Goal: Obtain resource: Download file/media

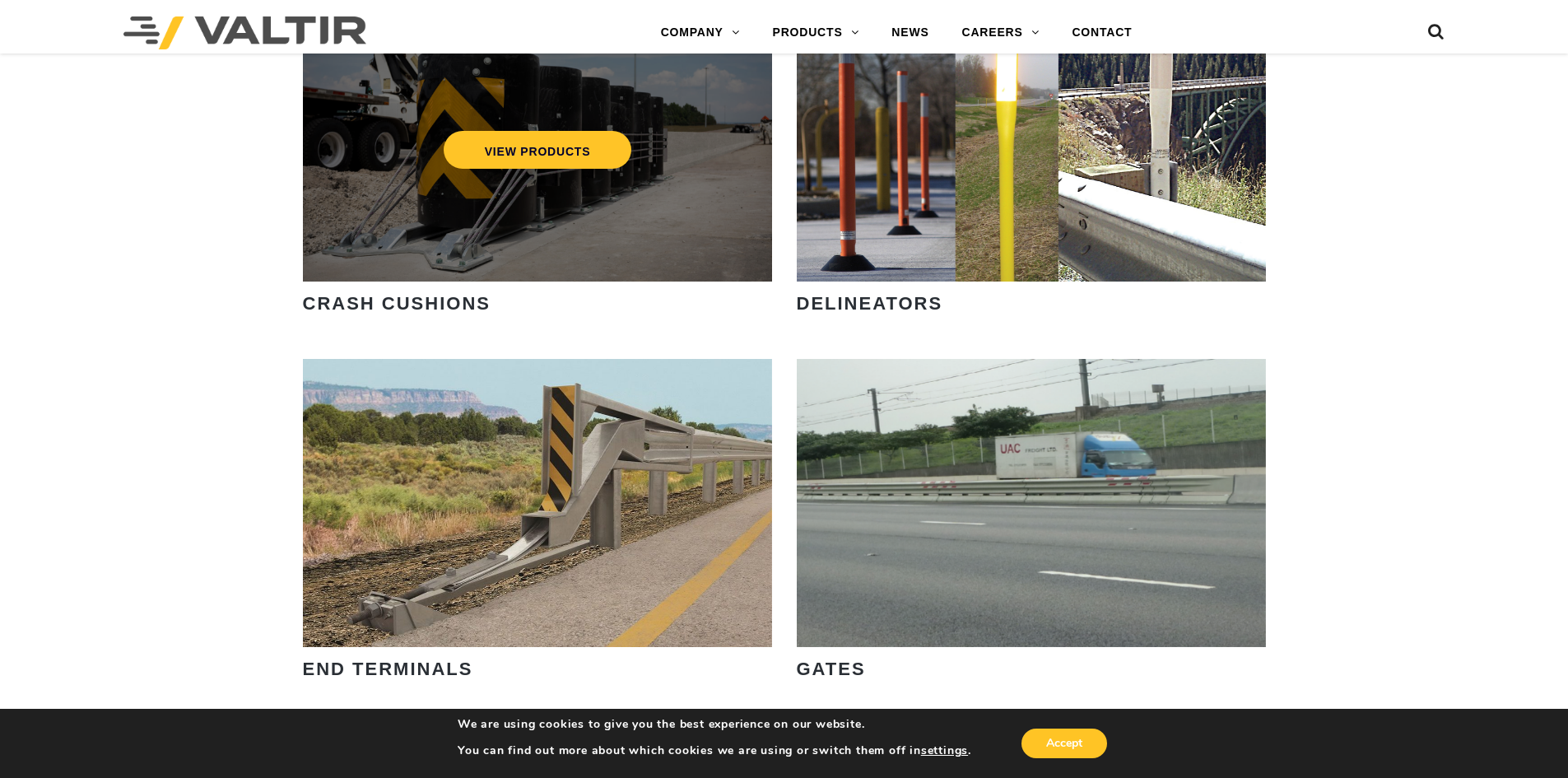
scroll to position [1399, 0]
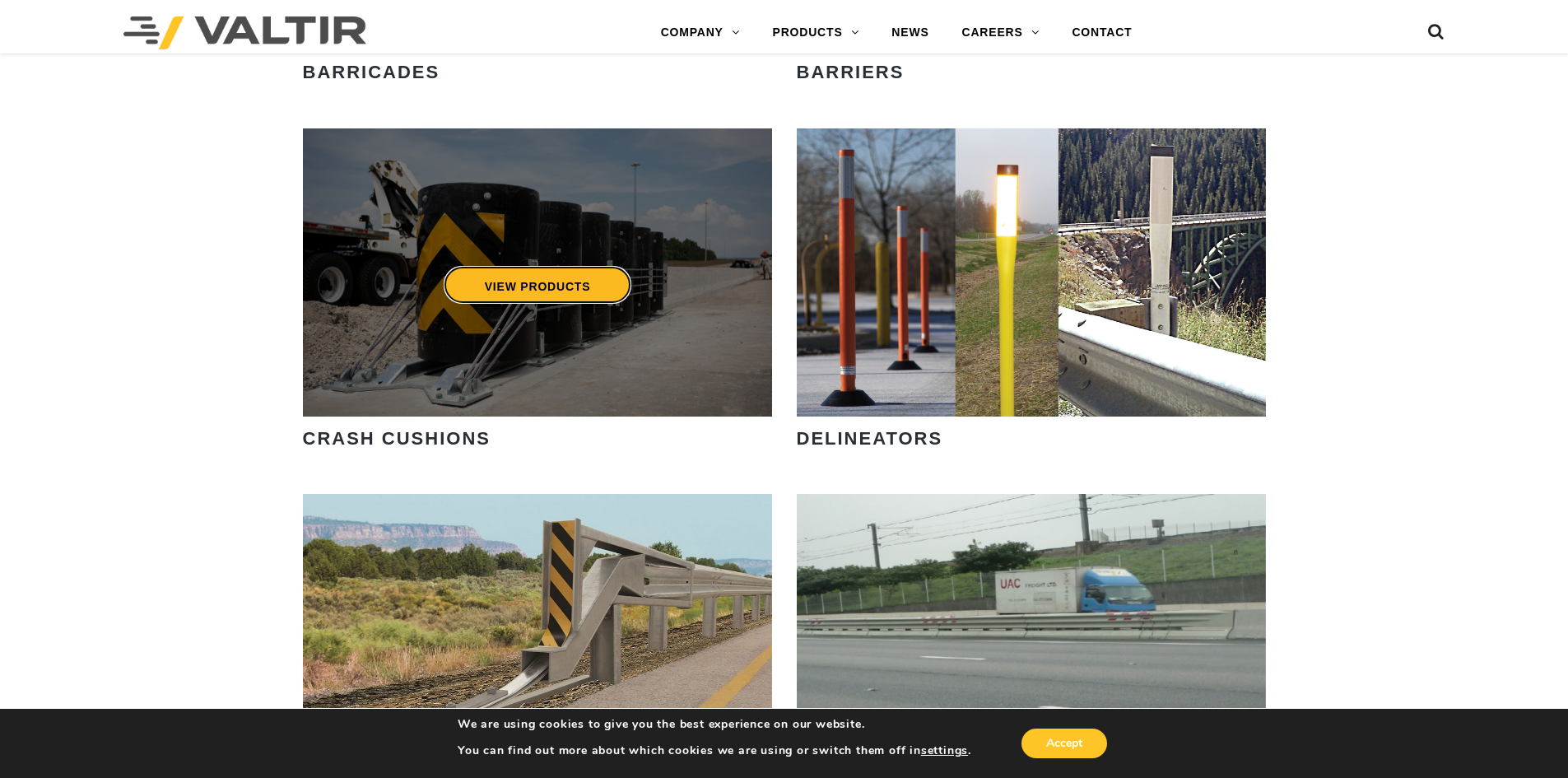
click at [520, 295] on link "VIEW PRODUCTS" at bounding box center [536, 284] width 189 height 38
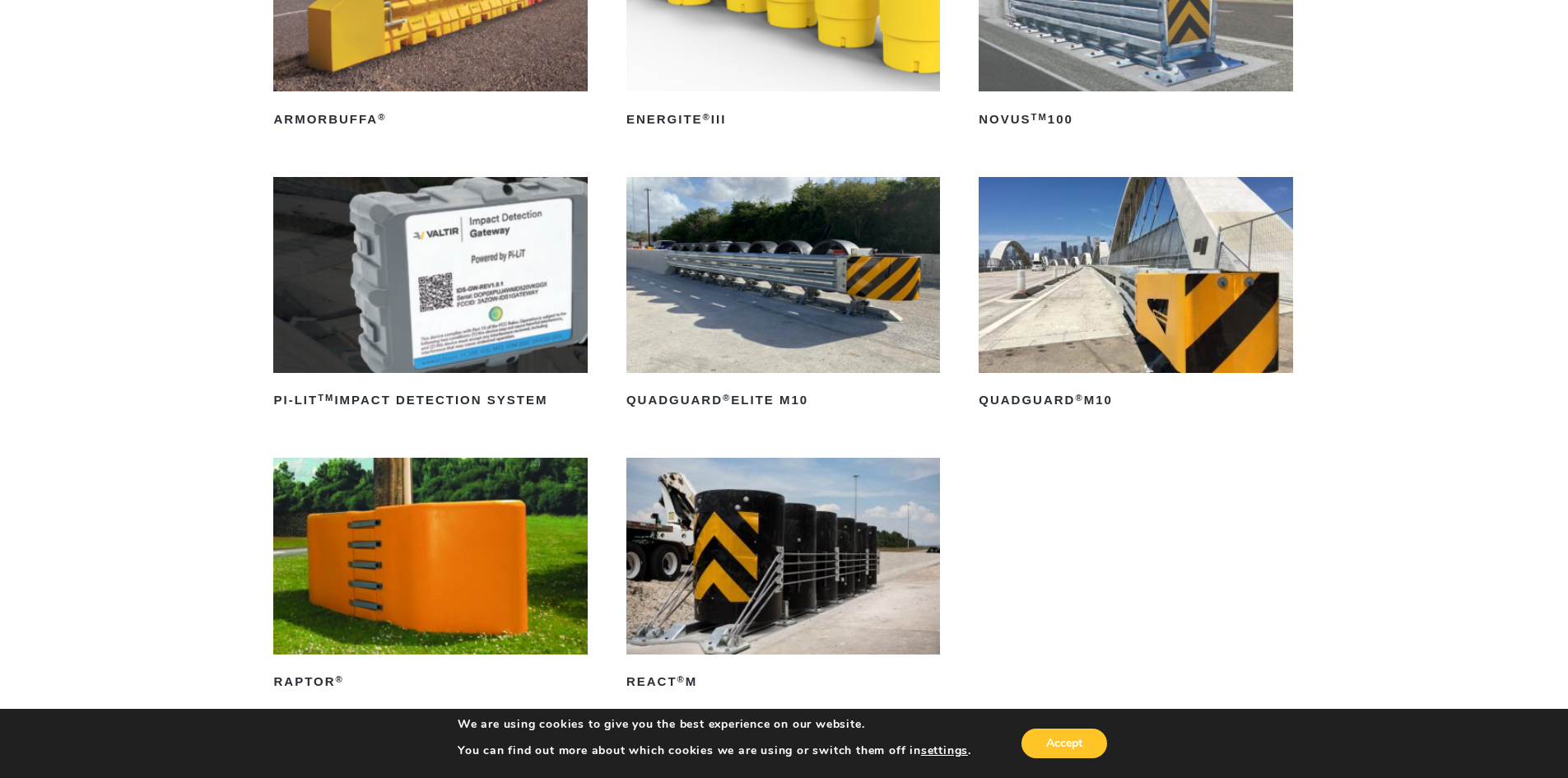
scroll to position [412, 0]
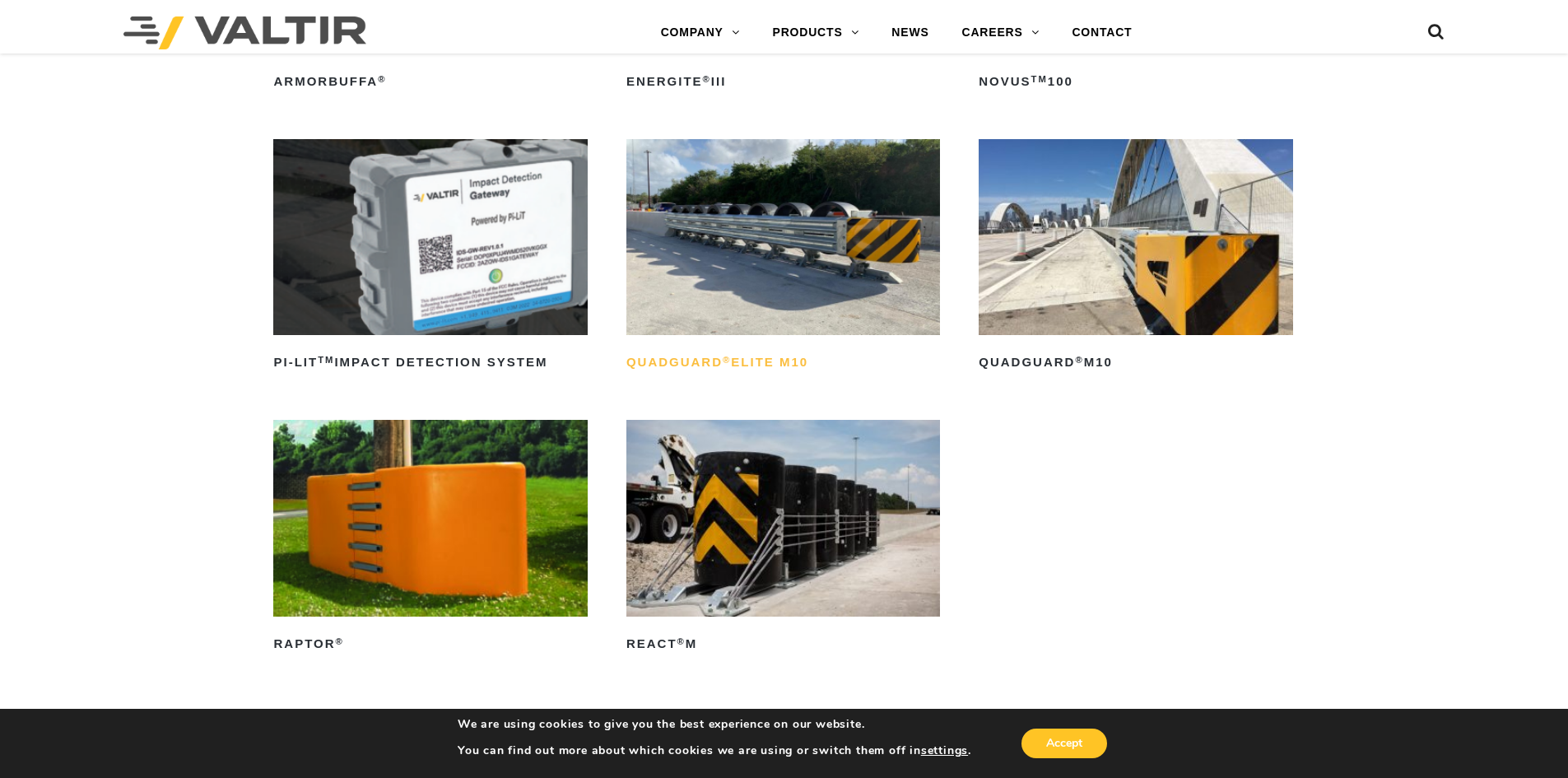
click at [749, 353] on h2 "QuadGuard ® Elite M10" at bounding box center [783, 362] width 314 height 27
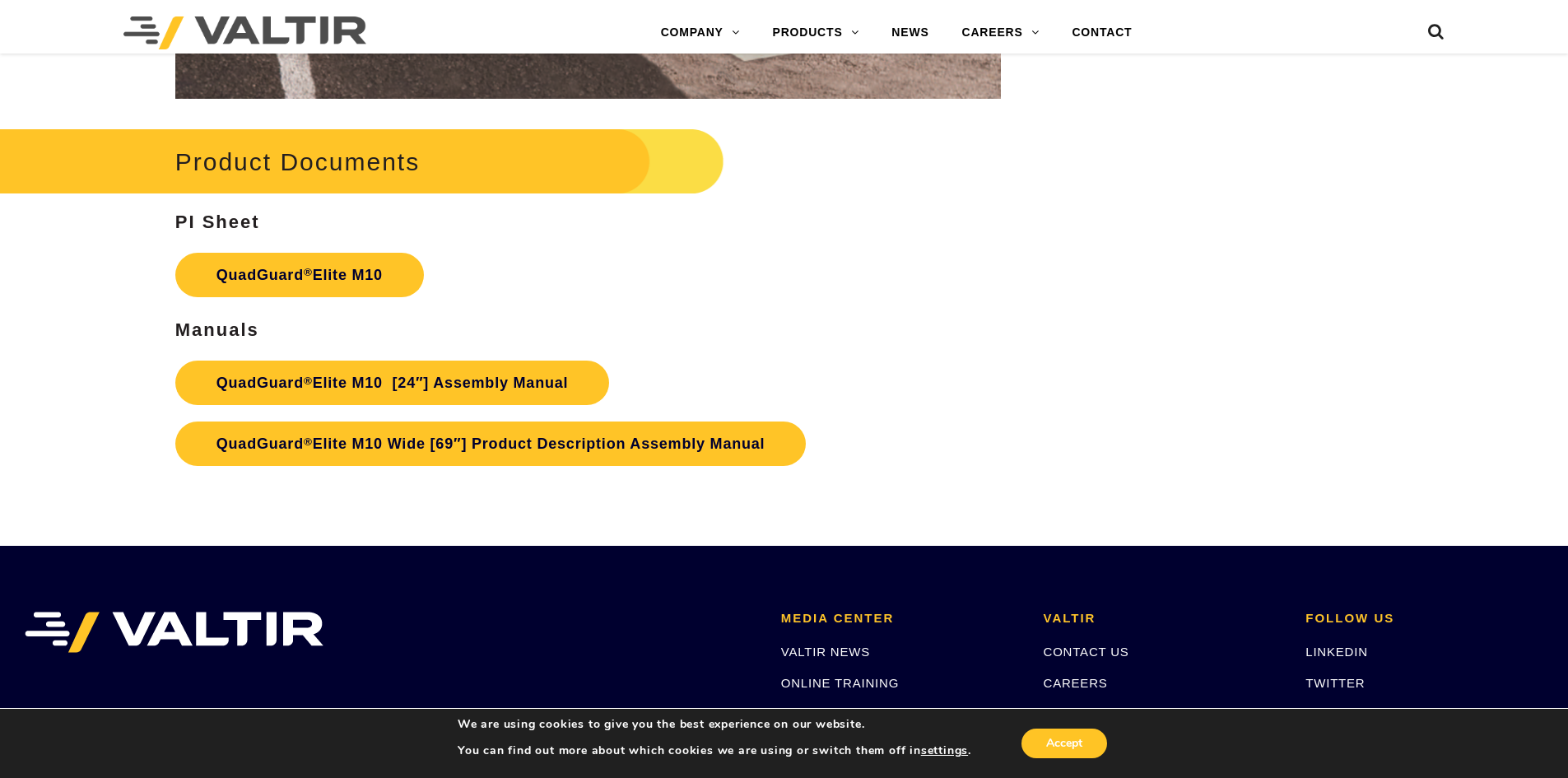
scroll to position [8724, 0]
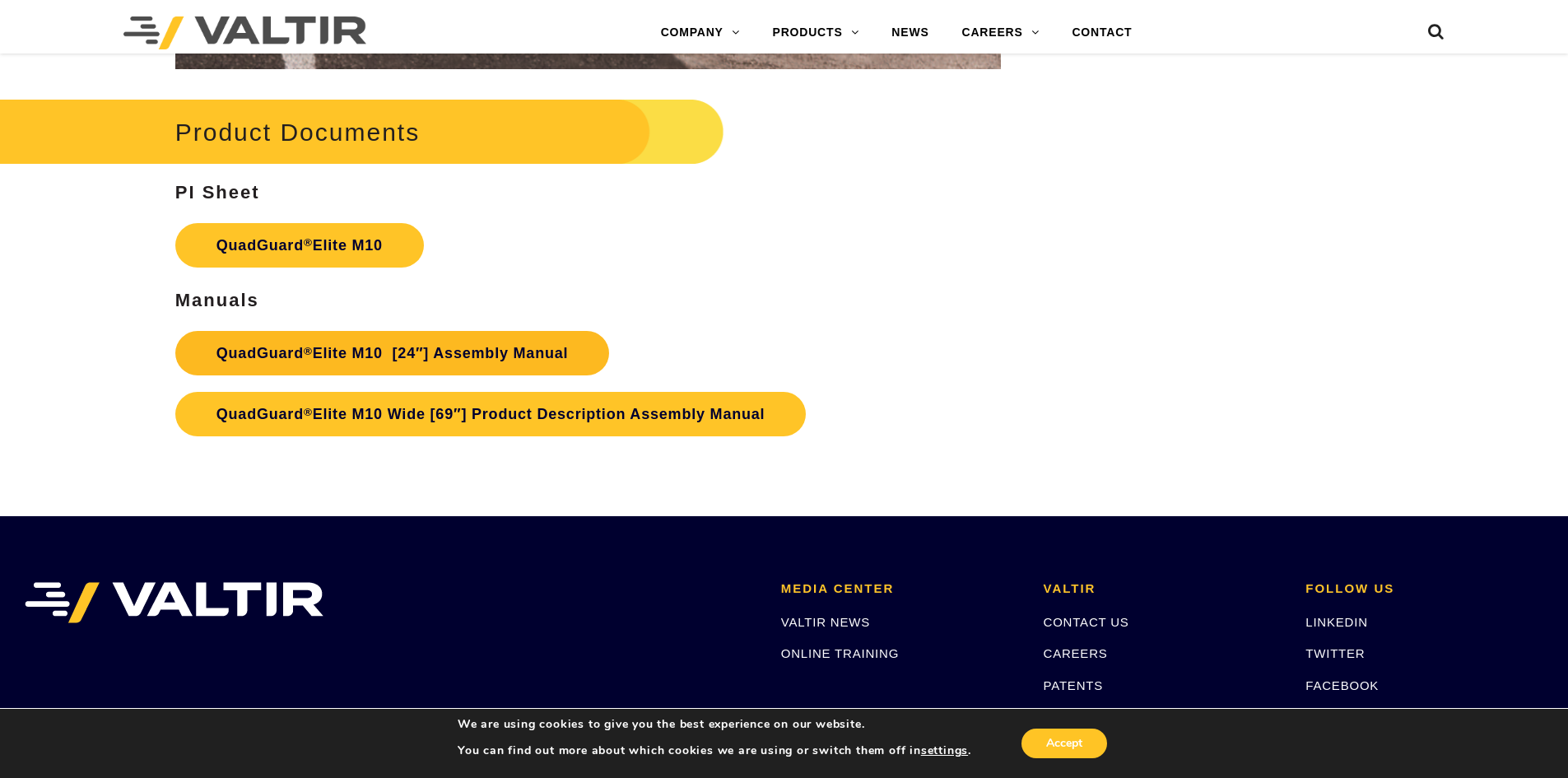
click at [535, 351] on link "QuadGuard ® Elite M10 [24″] Assembly Manual" at bounding box center [393, 352] width 434 height 44
